Goal: Find specific page/section: Find specific page/section

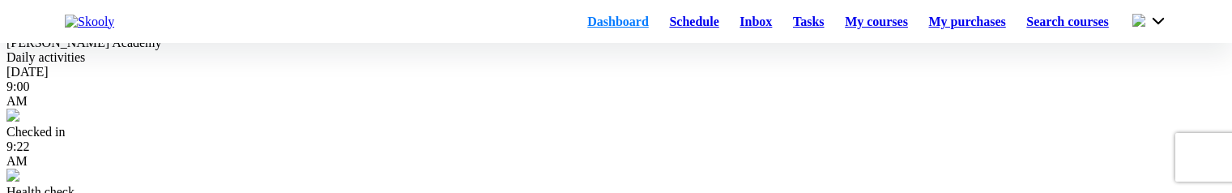
scroll to position [81, 0]
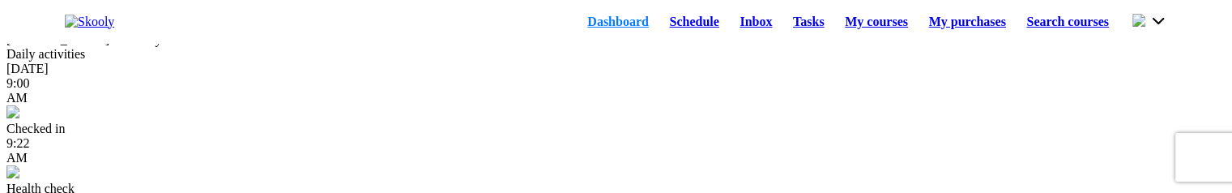
click at [668, 33] on link "Schedule" at bounding box center [695, 22] width 70 height 23
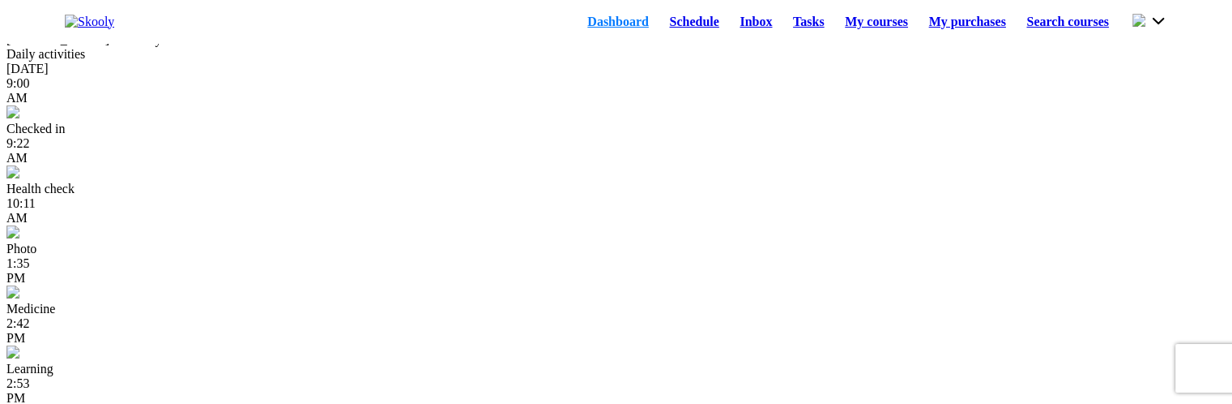
click at [660, 25] on link "Schedule" at bounding box center [695, 22] width 70 height 23
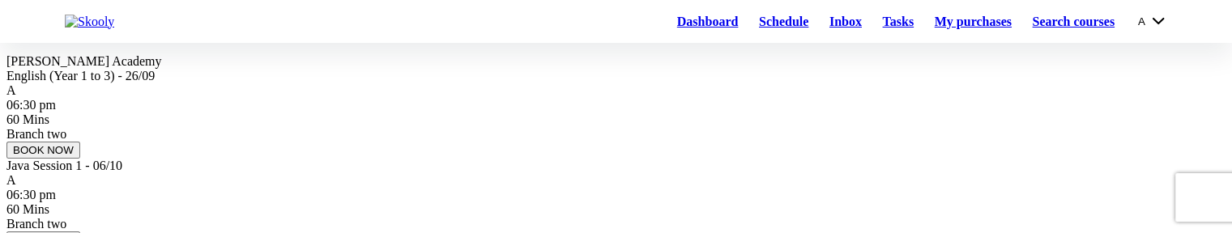
scroll to position [162, 0]
